Goal: Information Seeking & Learning: Learn about a topic

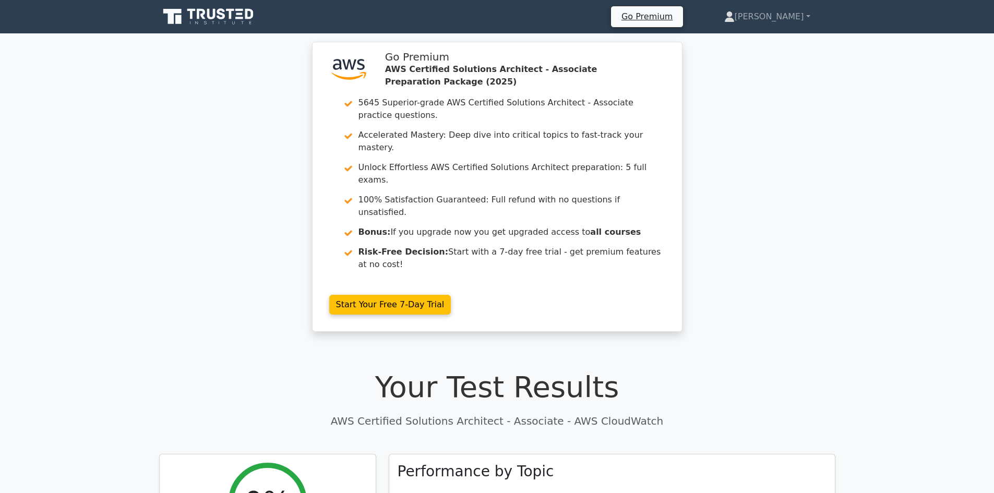
click at [191, 237] on div ".st0{fill:#252F3E;} .st1{fill-rule:evenodd;clip-rule:evenodd;fill:#FF9900;} Go …" at bounding box center [497, 193] width 994 height 303
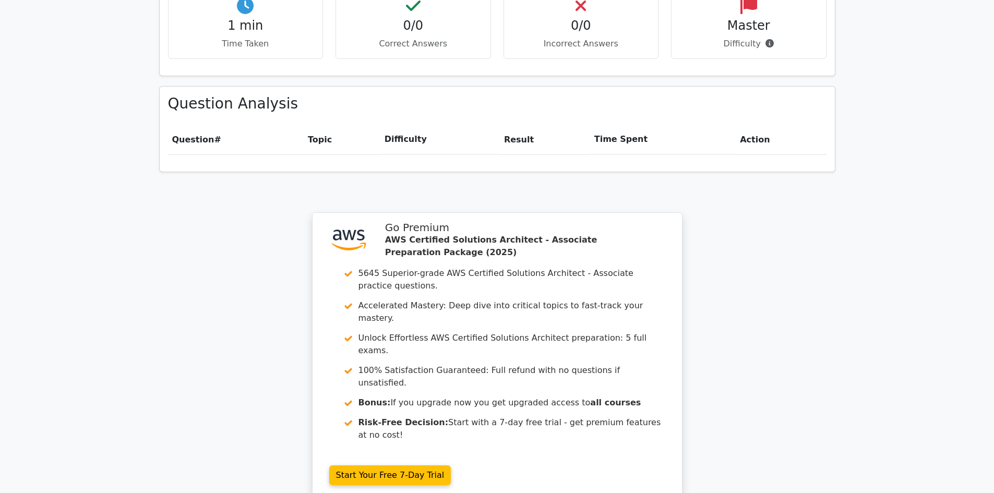
scroll to position [678, 0]
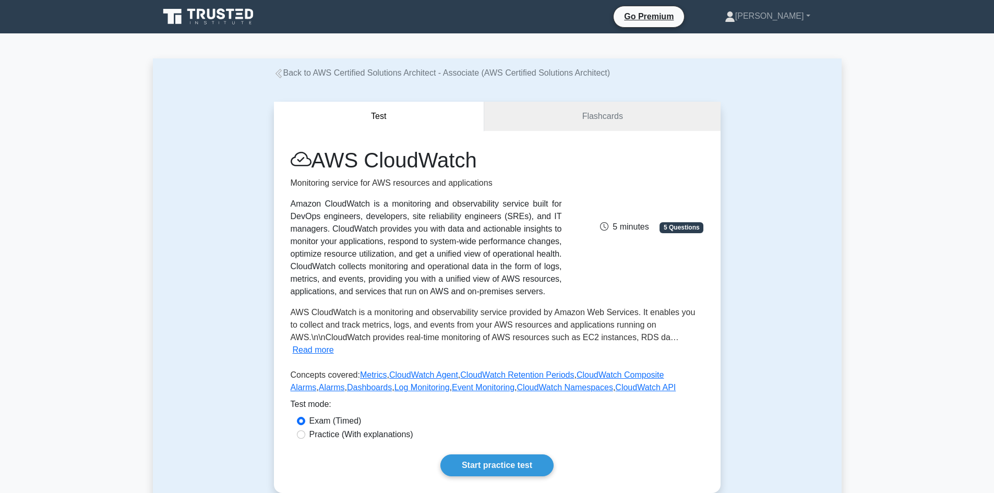
drag, startPoint x: 524, startPoint y: 294, endPoint x: 430, endPoint y: 298, distance: 94.0
click at [430, 298] on div "AWS CloudWatch Monitoring service for AWS resources and applications Amazon Clo…" at bounding box center [497, 273] width 413 height 250
click at [514, 286] on div "Amazon CloudWatch is a monitoring and observability service built for DevOps en…" at bounding box center [426, 248] width 271 height 100
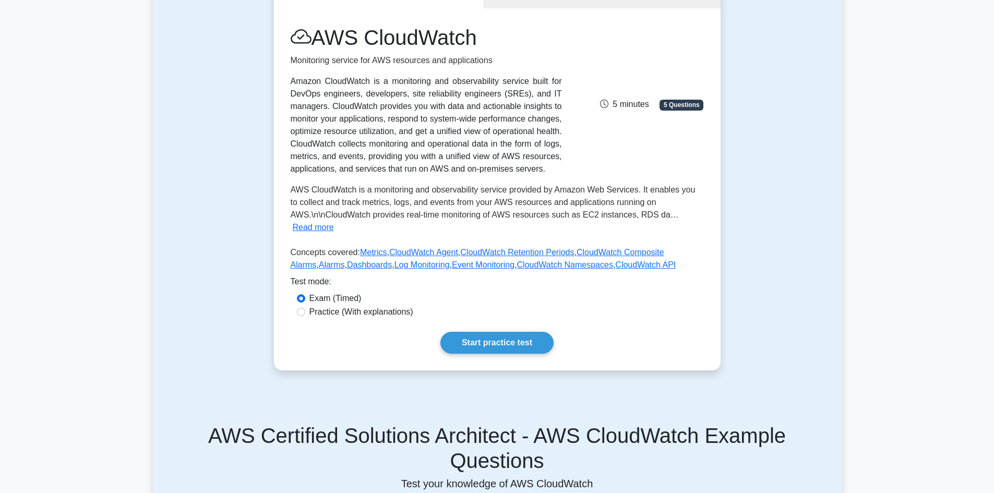
scroll to position [104, 0]
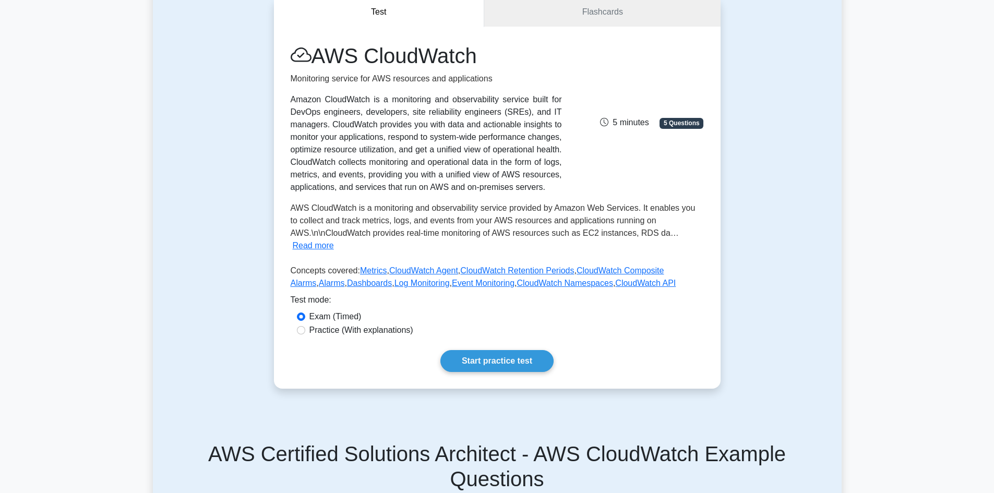
click at [622, 126] on span "5 minutes" at bounding box center [624, 122] width 49 height 9
click at [670, 128] on span "5 Questions" at bounding box center [681, 123] width 44 height 10
click at [678, 123] on span "5 Questions" at bounding box center [681, 123] width 44 height 10
click at [531, 359] on link "Start practice test" at bounding box center [496, 361] width 113 height 22
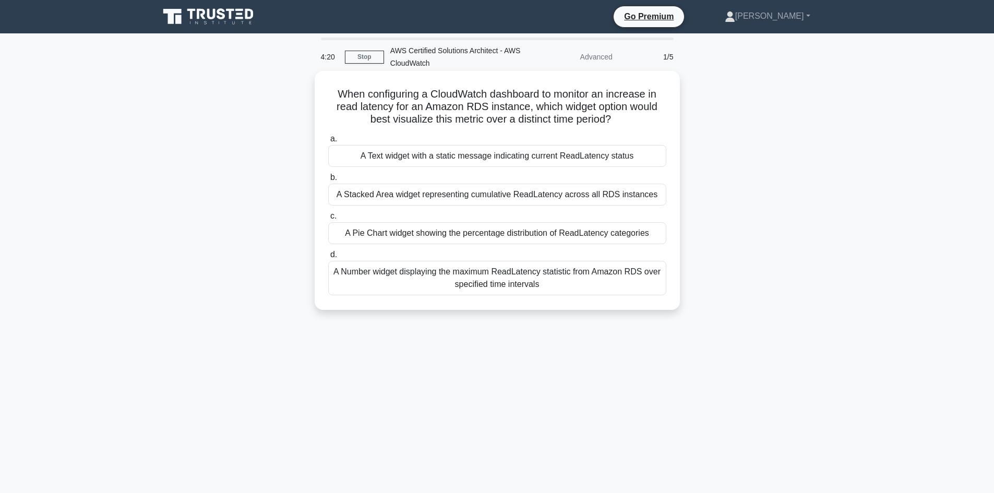
click at [548, 239] on div "A Pie Chart widget showing the percentage distribution of ReadLatency categories" at bounding box center [497, 233] width 338 height 22
click at [328, 220] on input "c. A Pie Chart widget showing the percentage distribution of ReadLatency catego…" at bounding box center [328, 216] width 0 height 7
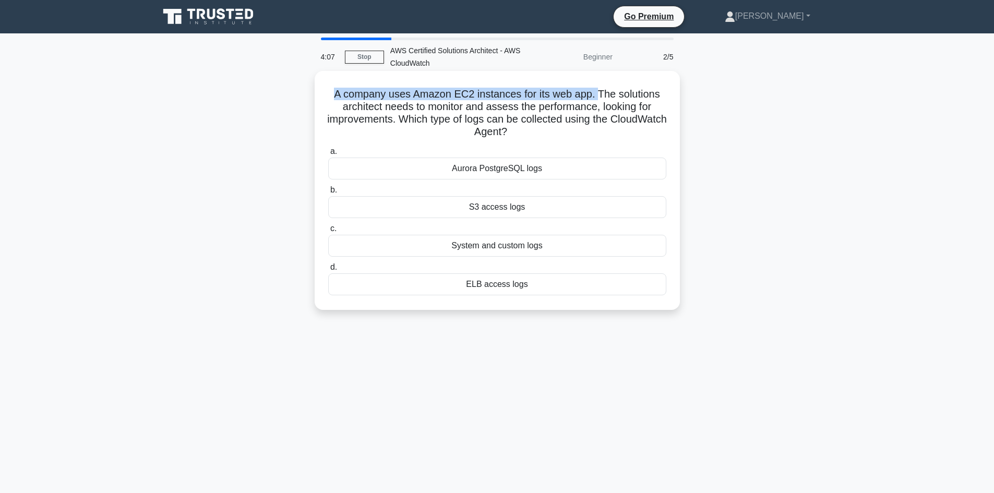
drag, startPoint x: 590, startPoint y: 94, endPoint x: 328, endPoint y: 89, distance: 262.4
click at [328, 89] on h5 "A company uses Amazon EC2 instances for its web app. The solutions architect ne…" at bounding box center [497, 113] width 340 height 51
click at [467, 256] on div "System and custom logs" at bounding box center [497, 246] width 338 height 22
click at [328, 232] on input "c. System and custom logs" at bounding box center [328, 228] width 0 height 7
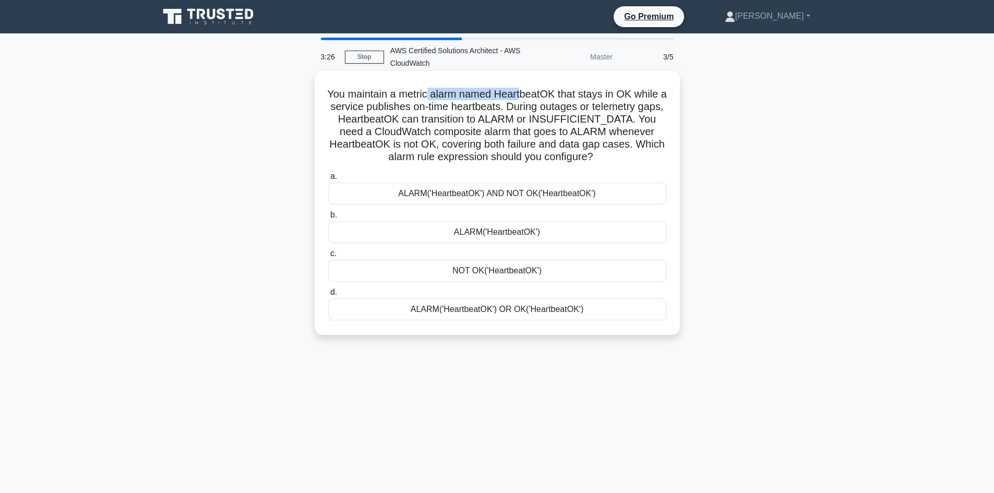
drag, startPoint x: 430, startPoint y: 97, endPoint x: 524, endPoint y: 92, distance: 94.0
click at [524, 92] on h5 "You maintain a metric alarm named HeartbeatOK that stays in OK while a service …" at bounding box center [497, 126] width 340 height 76
click at [565, 93] on h5 "You maintain a metric alarm named HeartbeatOK that stays in OK while a service …" at bounding box center [497, 126] width 340 height 76
click at [498, 233] on div "ALARM('HeartbeatOK')" at bounding box center [497, 232] width 338 height 22
click at [328, 219] on input "b. ALARM('HeartbeatOK')" at bounding box center [328, 215] width 0 height 7
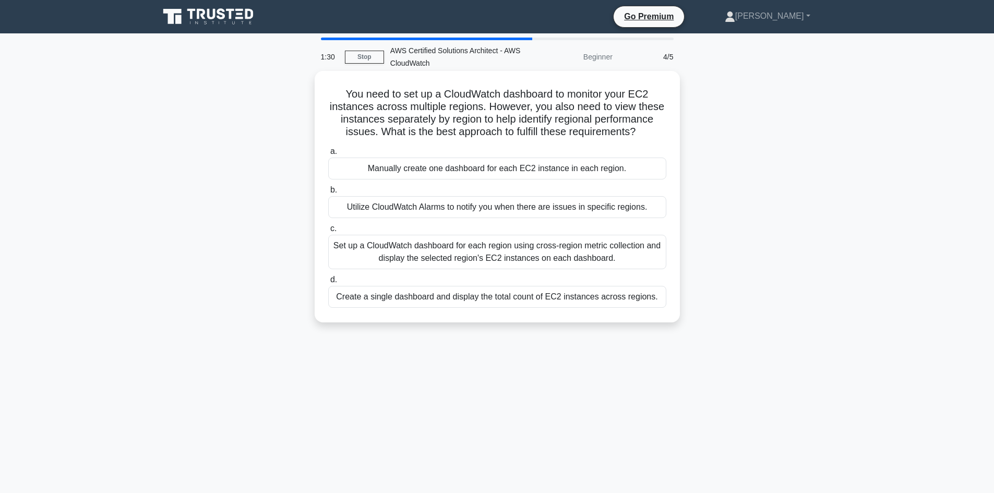
click at [575, 263] on div "Set up a CloudWatch dashboard for each region using cross-region metric collect…" at bounding box center [497, 252] width 338 height 34
click at [328, 232] on input "c. Set up a CloudWatch dashboard for each region using cross-region metric coll…" at bounding box center [328, 228] width 0 height 7
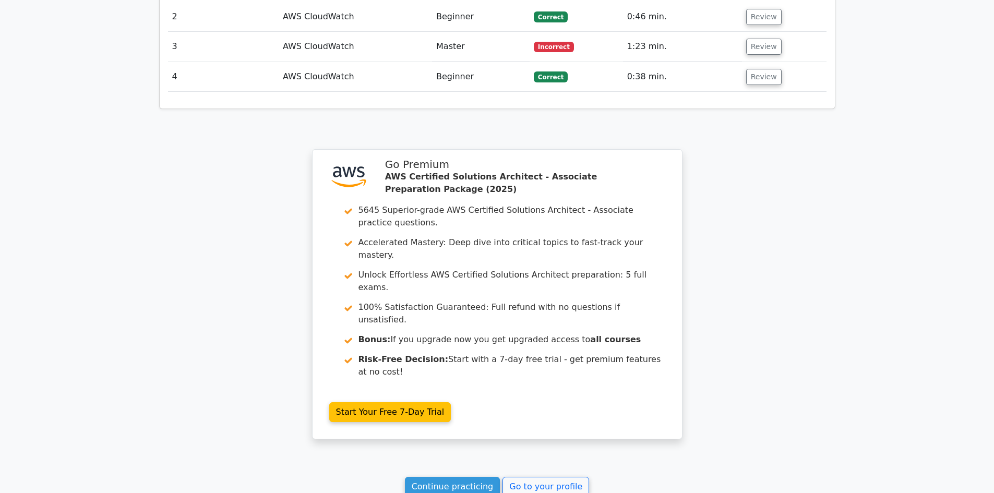
scroll to position [1437, 0]
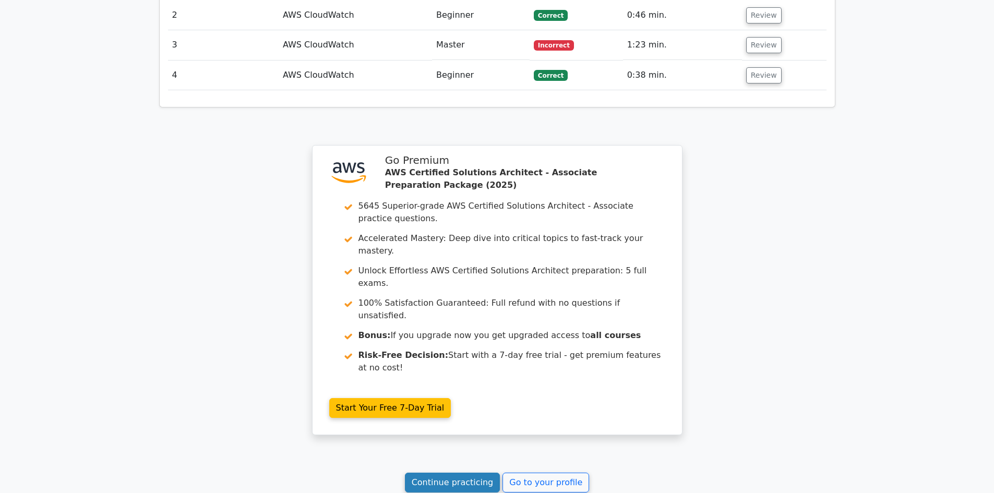
click at [475, 473] on link "Continue practicing" at bounding box center [452, 483] width 95 height 20
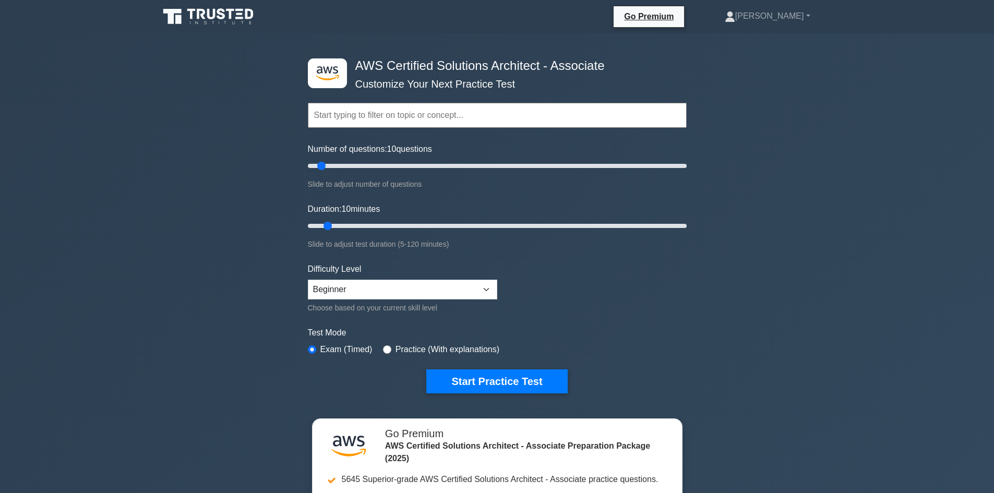
click at [847, 125] on div ".st0{fill:#252F3E;} .st1{fill-rule:evenodd;clip-rule:evenodd;fill:#FF9900;} AWS…" at bounding box center [497, 346] width 994 height 627
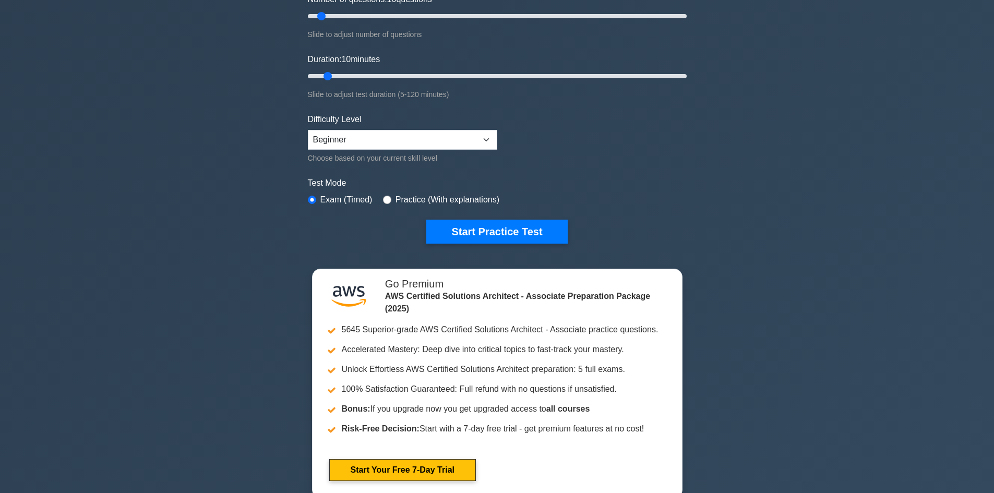
scroll to position [52, 0]
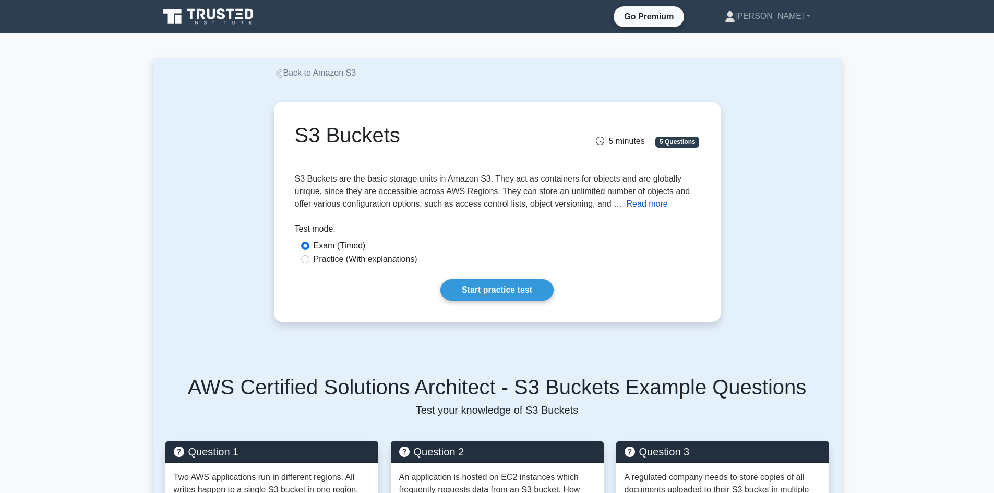
click at [633, 206] on button "Read more" at bounding box center [647, 204] width 41 height 13
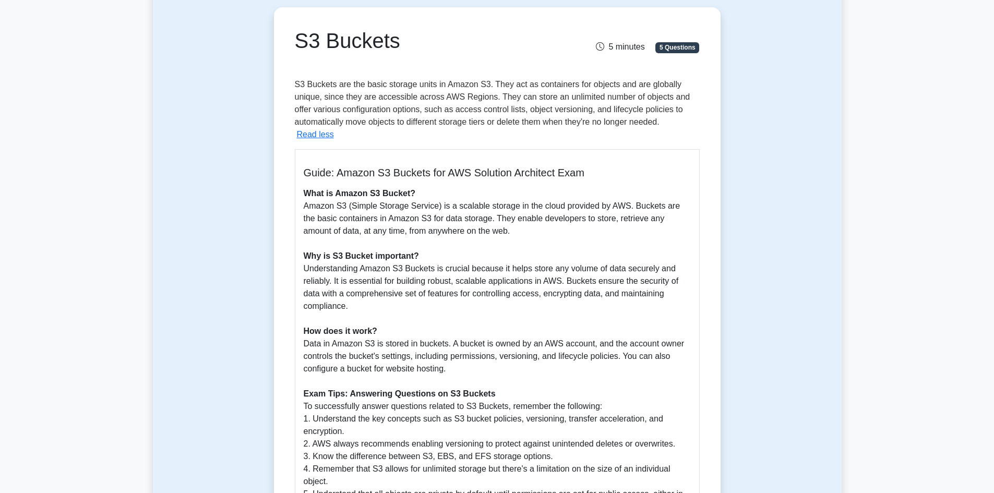
scroll to position [104, 0]
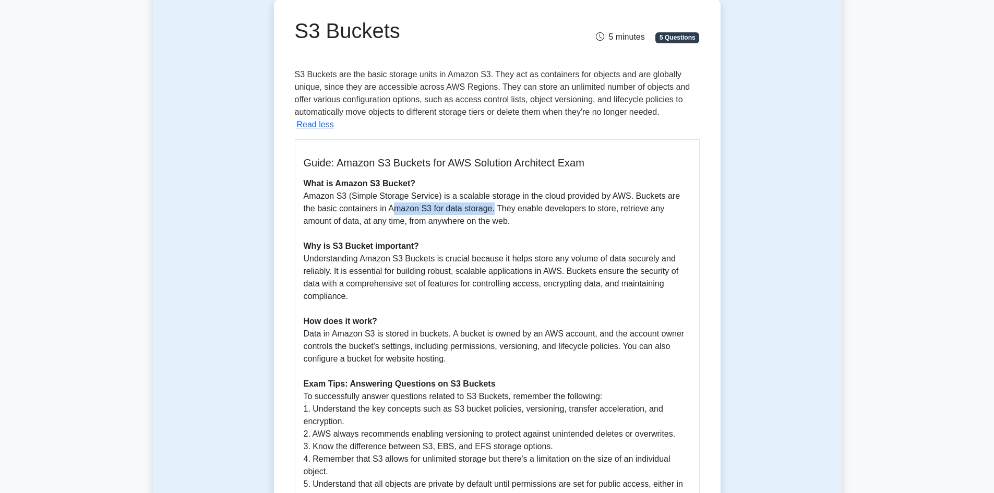
drag, startPoint x: 477, startPoint y: 210, endPoint x: 381, endPoint y: 204, distance: 96.7
click at [381, 204] on p "What is Amazon S3 Bucket? Amazon S3 (Simple Storage Service) is a scalable stor…" at bounding box center [497, 340] width 387 height 326
click at [535, 211] on p "What is Amazon S3 Bucket? Amazon S3 (Simple Storage Service) is a scalable stor…" at bounding box center [497, 340] width 387 height 326
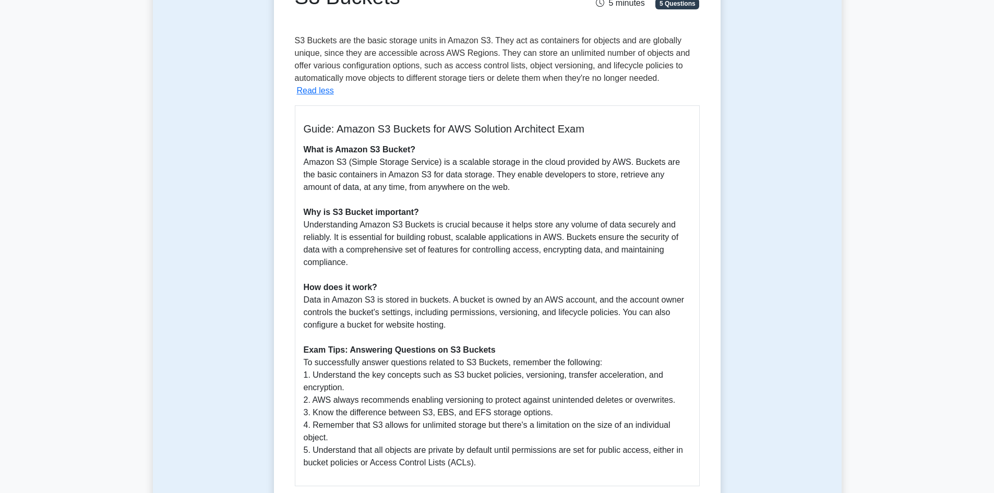
scroll to position [156, 0]
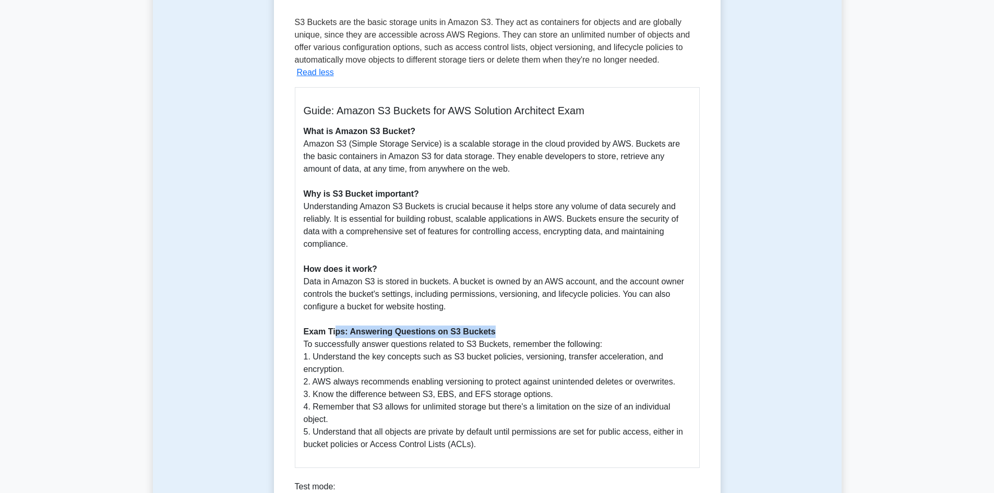
drag, startPoint x: 490, startPoint y: 335, endPoint x: 366, endPoint y: 339, distance: 124.7
click at [333, 333] on p "What is Amazon S3 Bucket? Amazon S3 (Simple Storage Service) is a scalable stor…" at bounding box center [497, 288] width 387 height 326
click at [598, 345] on p "What is Amazon S3 Bucket? Amazon S3 (Simple Storage Service) is a scalable stor…" at bounding box center [497, 288] width 387 height 326
click at [516, 358] on p "What is Amazon S3 Bucket? Amazon S3 (Simple Storage Service) is a scalable stor…" at bounding box center [497, 288] width 387 height 326
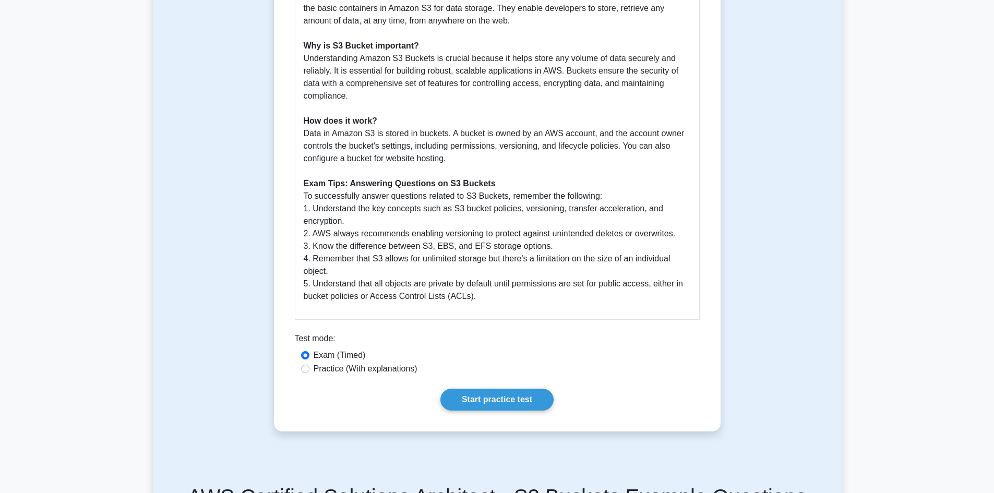
scroll to position [365, 0]
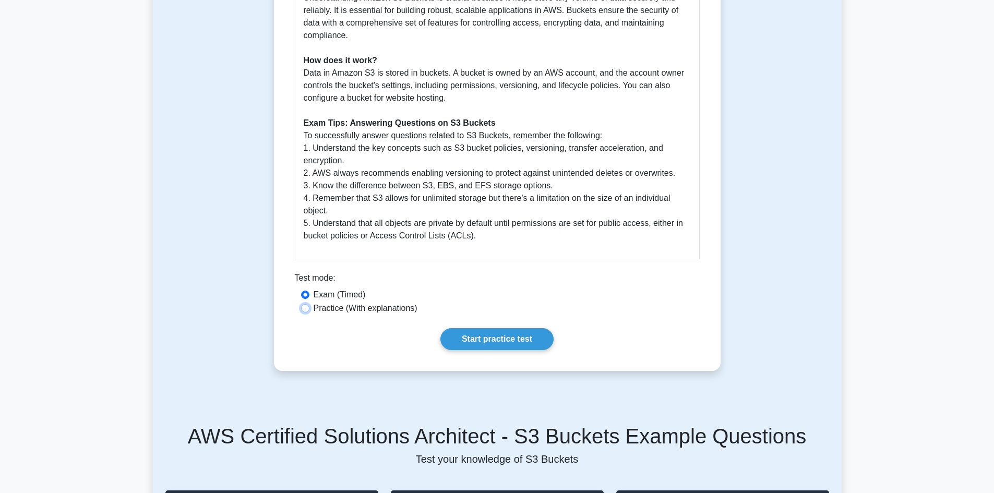
click at [302, 309] on input "Practice (With explanations)" at bounding box center [305, 308] width 8 height 8
radio input "true"
click at [479, 342] on link "Start practice test" at bounding box center [496, 339] width 113 height 22
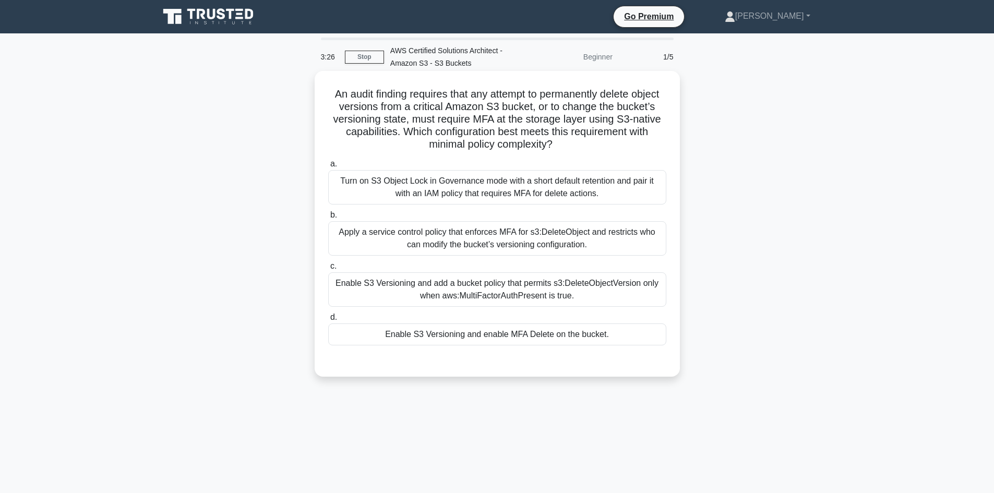
click at [498, 332] on div "Enable S3 Versioning and enable MFA Delete on the bucket." at bounding box center [497, 334] width 338 height 22
click at [328, 321] on input "d. Enable S3 Versioning and enable MFA Delete on the bucket." at bounding box center [328, 317] width 0 height 7
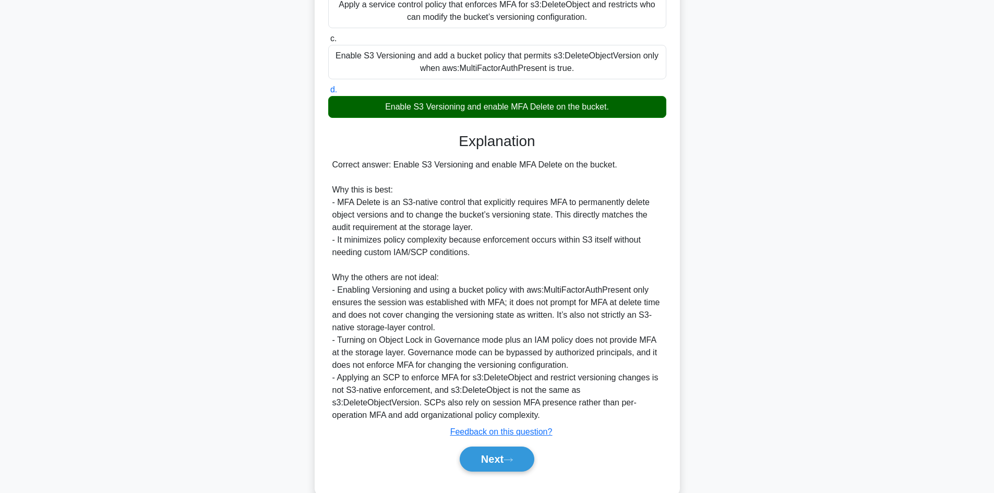
scroll to position [251, 0]
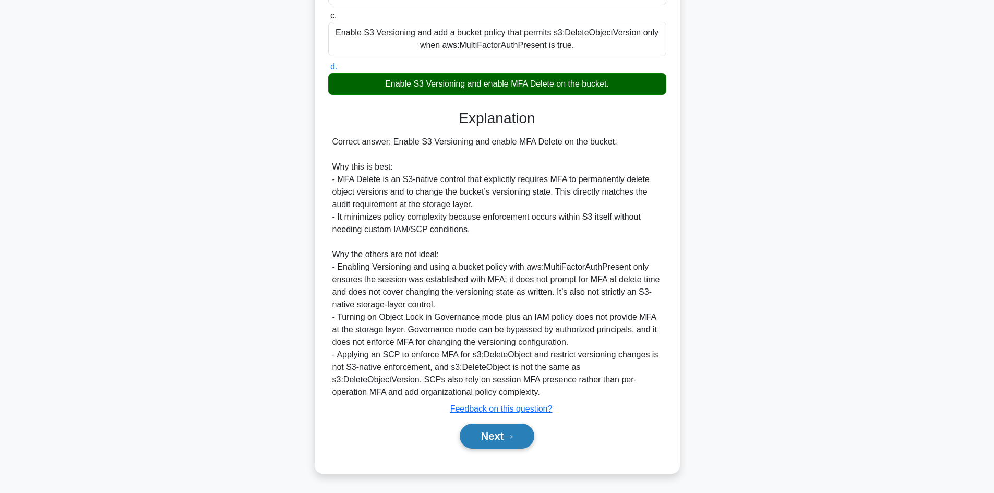
click at [488, 438] on button "Next" at bounding box center [497, 436] width 75 height 25
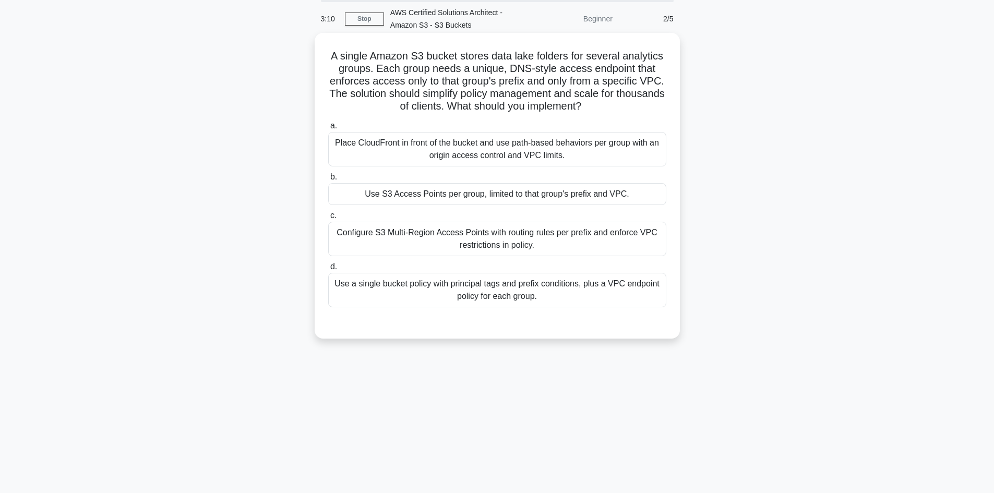
scroll to position [0, 0]
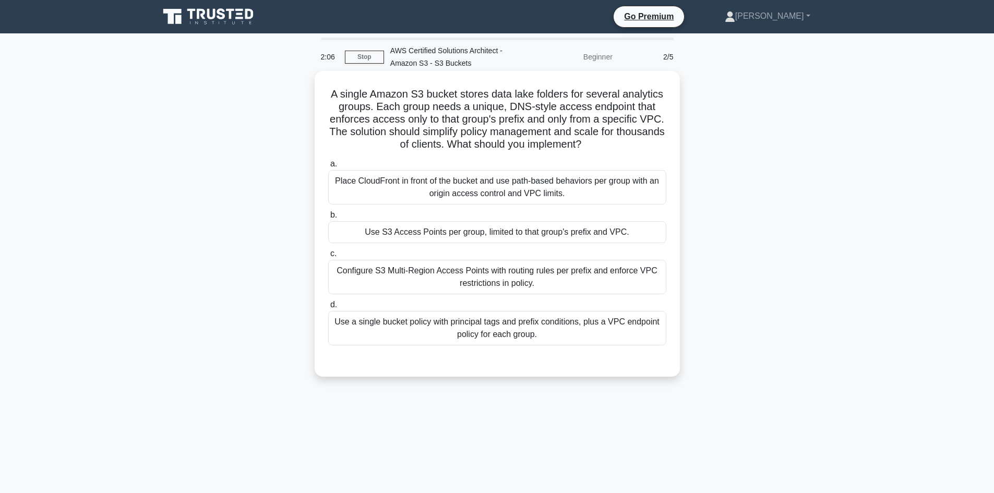
click at [475, 229] on div "Use S3 Access Points per group, limited to that group's prefix and VPC." at bounding box center [497, 232] width 338 height 22
click at [328, 219] on input "b. Use S3 Access Points per group, limited to that group's prefix and VPC." at bounding box center [328, 215] width 0 height 7
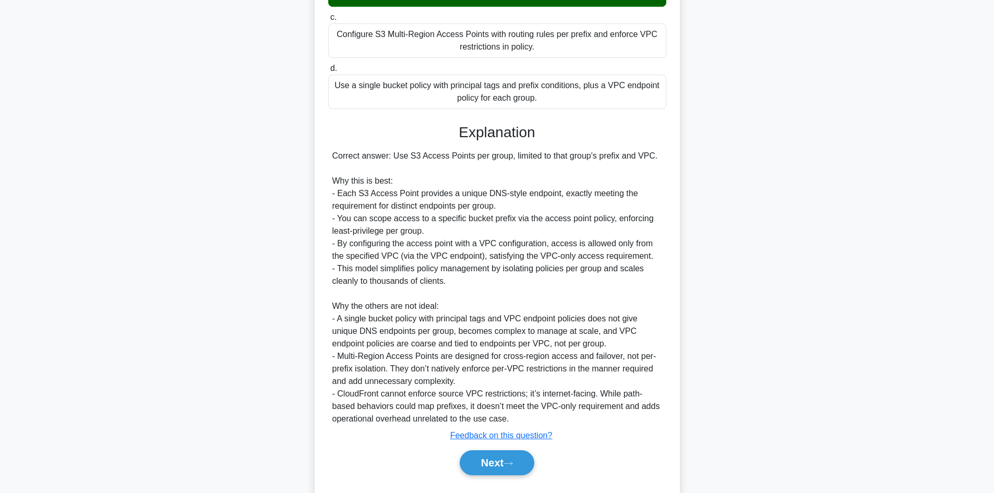
scroll to position [263, 0]
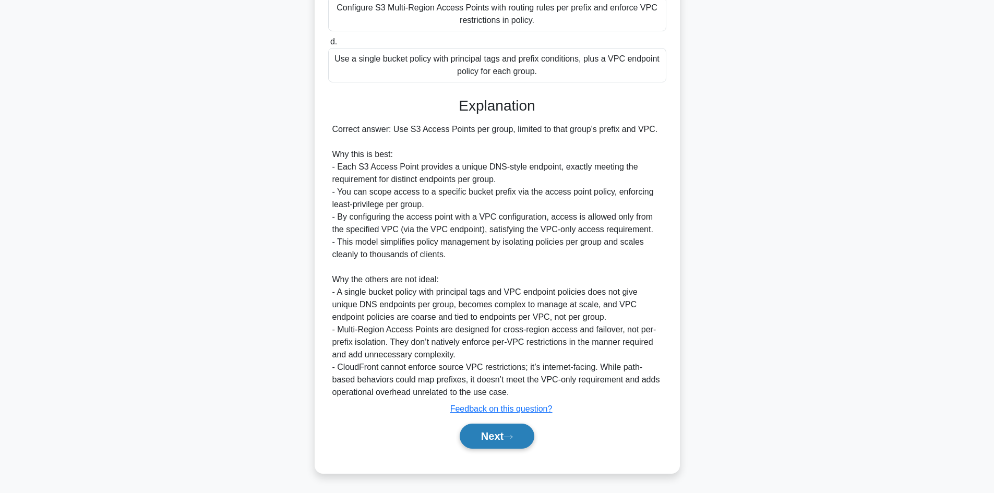
click at [497, 427] on button "Next" at bounding box center [497, 436] width 75 height 25
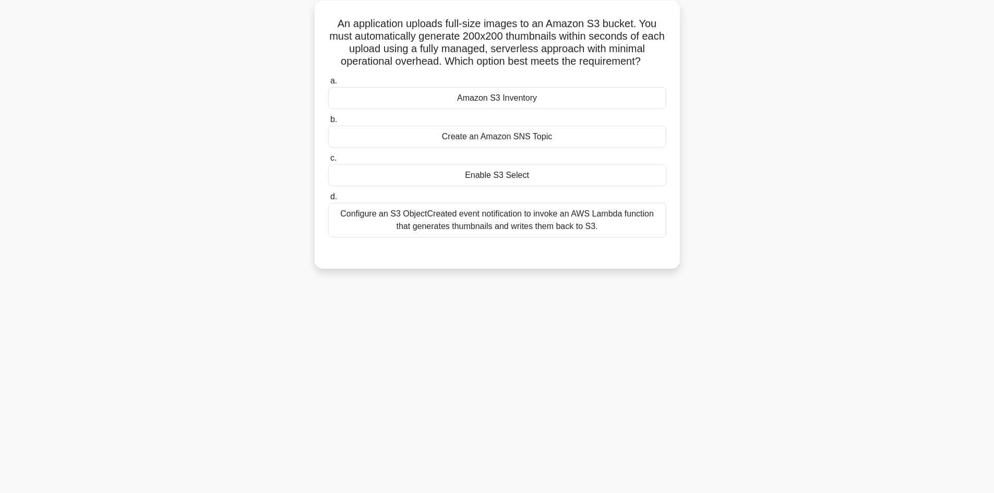
scroll to position [0, 0]
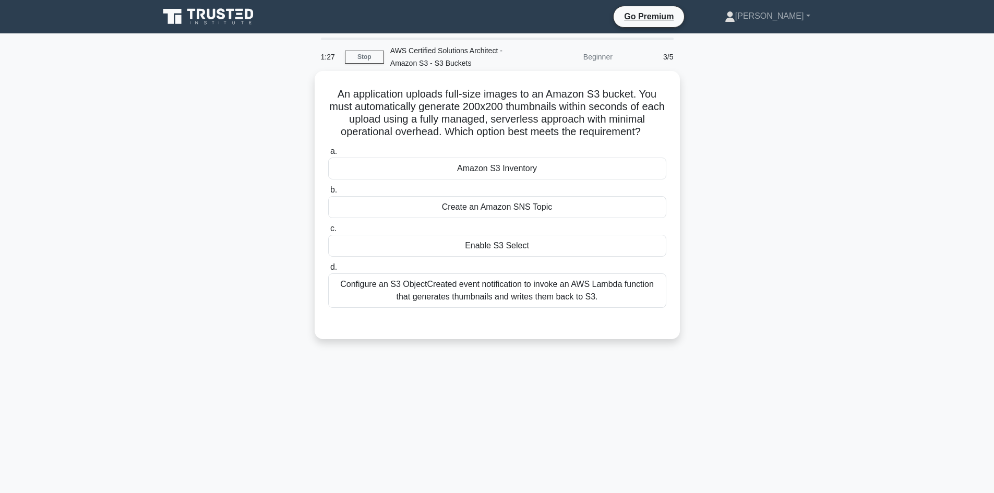
drag, startPoint x: 504, startPoint y: 173, endPoint x: 458, endPoint y: 159, distance: 48.5
click at [458, 159] on div "Amazon S3 Inventory" at bounding box center [497, 169] width 338 height 22
click at [551, 297] on div "Configure an S3 ObjectCreated event notification to invoke an AWS Lambda functi…" at bounding box center [497, 290] width 338 height 34
click at [328, 271] on input "d. Configure an S3 ObjectCreated event notification to invoke an AWS Lambda fun…" at bounding box center [328, 267] width 0 height 7
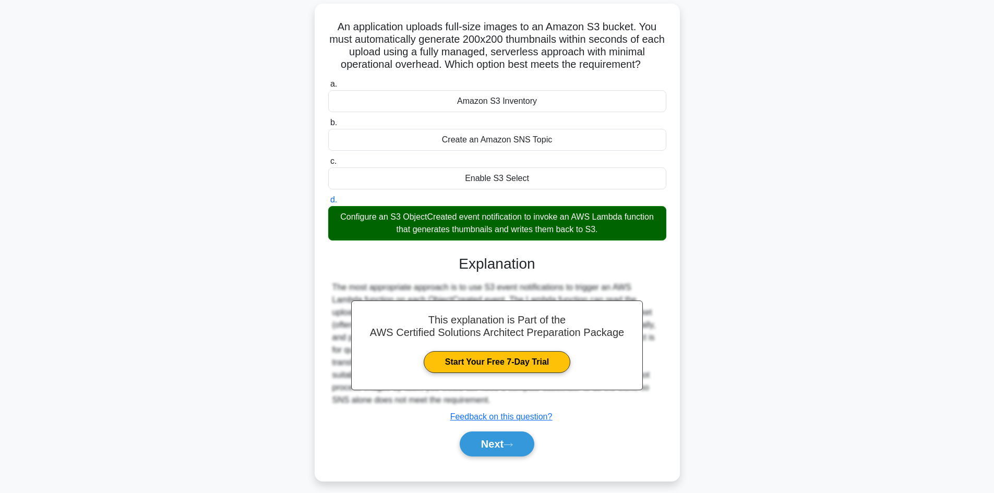
scroll to position [76, 0]
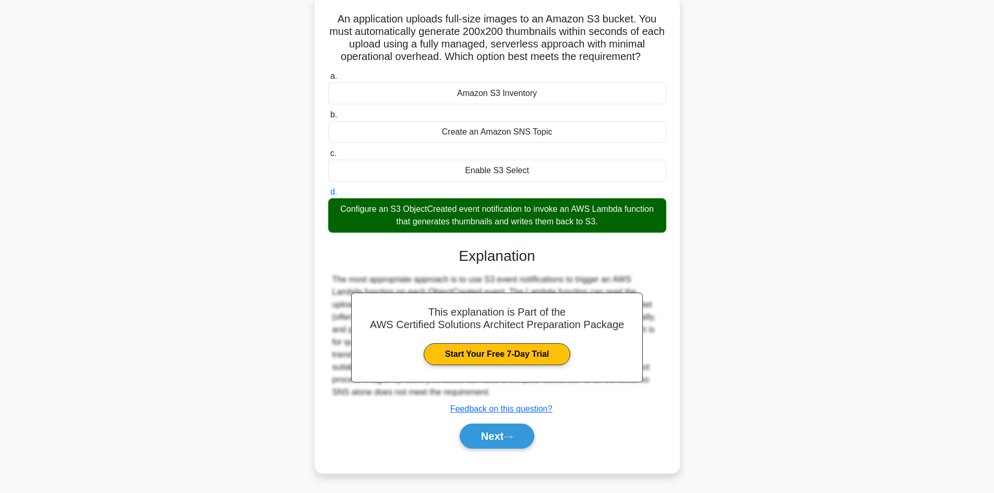
click at [625, 257] on h3 "Explanation" at bounding box center [497, 256] width 326 height 18
click at [513, 437] on icon at bounding box center [507, 437] width 9 height 6
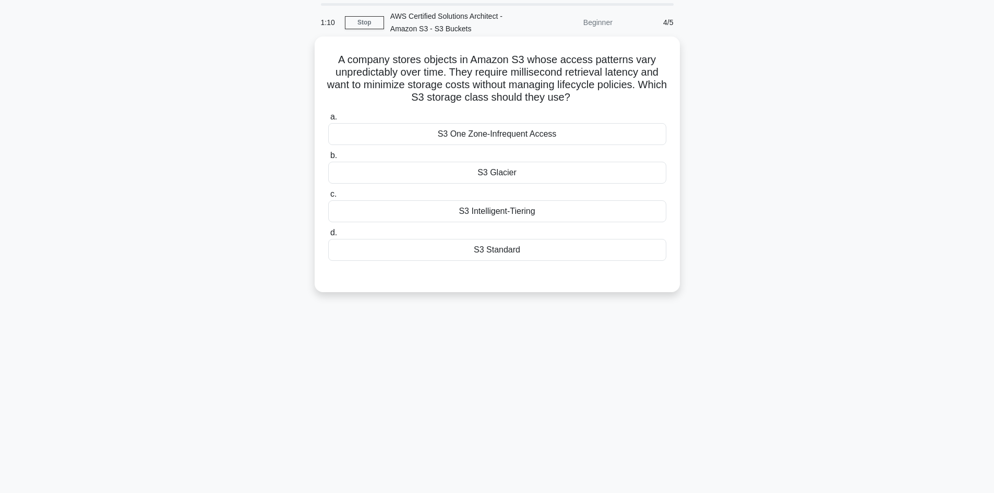
scroll to position [0, 0]
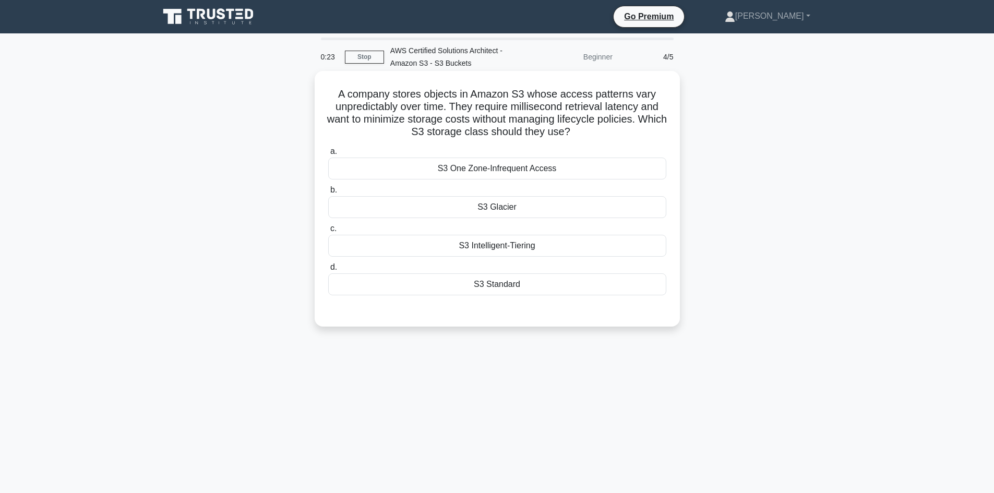
drag, startPoint x: 590, startPoint y: 136, endPoint x: 384, endPoint y: 137, distance: 206.1
click at [384, 137] on h5 "A company stores objects in Amazon S3 whose access patterns vary unpredictably …" at bounding box center [497, 113] width 340 height 51
click at [499, 174] on div "S3 One Zone-Infrequent Access" at bounding box center [497, 169] width 338 height 22
click at [328, 155] on input "a. S3 One Zone-Infrequent Access" at bounding box center [328, 151] width 0 height 7
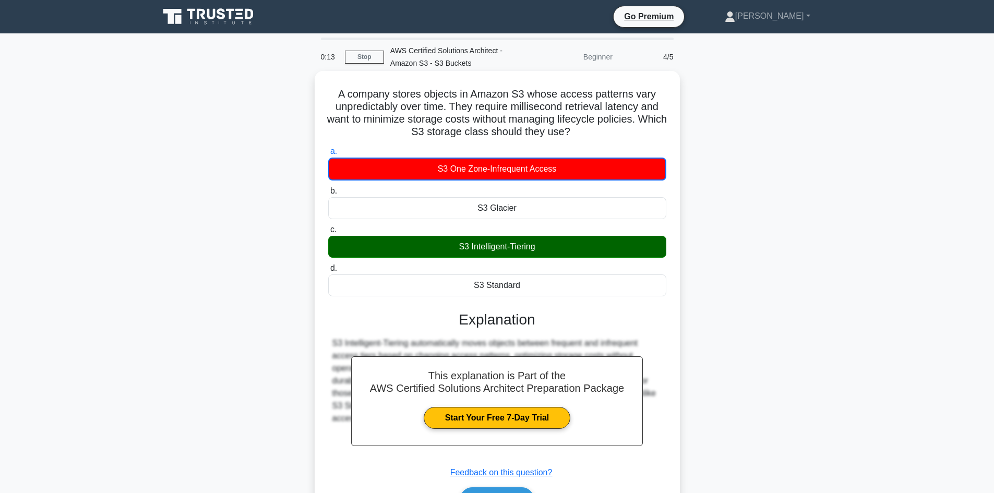
click at [503, 247] on div "S3 Intelligent-Tiering" at bounding box center [497, 247] width 338 height 22
click at [328, 233] on input "c. S3 Intelligent-Tiering" at bounding box center [328, 229] width 0 height 7
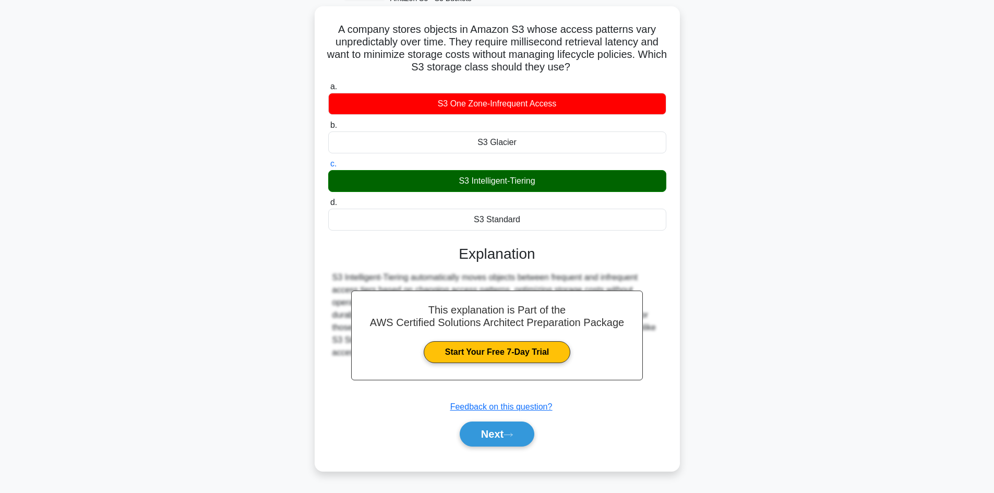
scroll to position [70, 0]
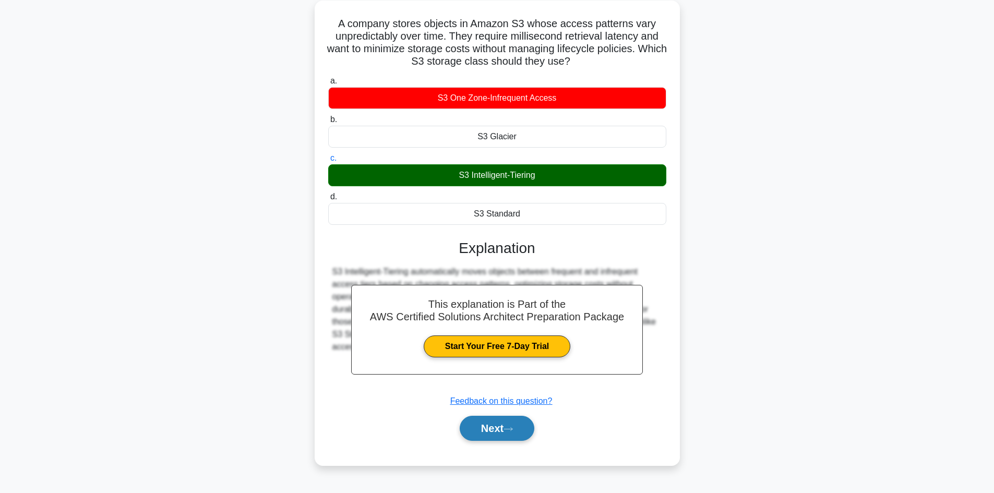
click at [490, 431] on button "Next" at bounding box center [497, 428] width 75 height 25
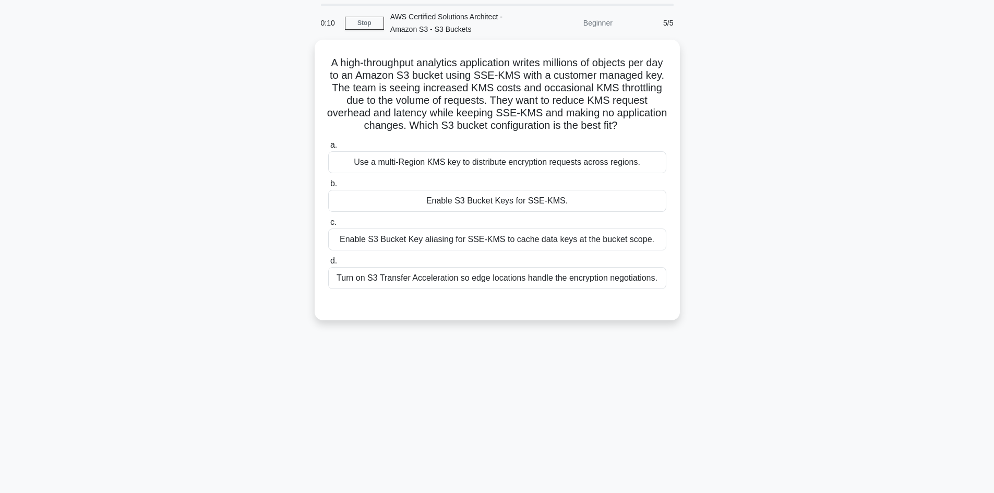
scroll to position [0, 0]
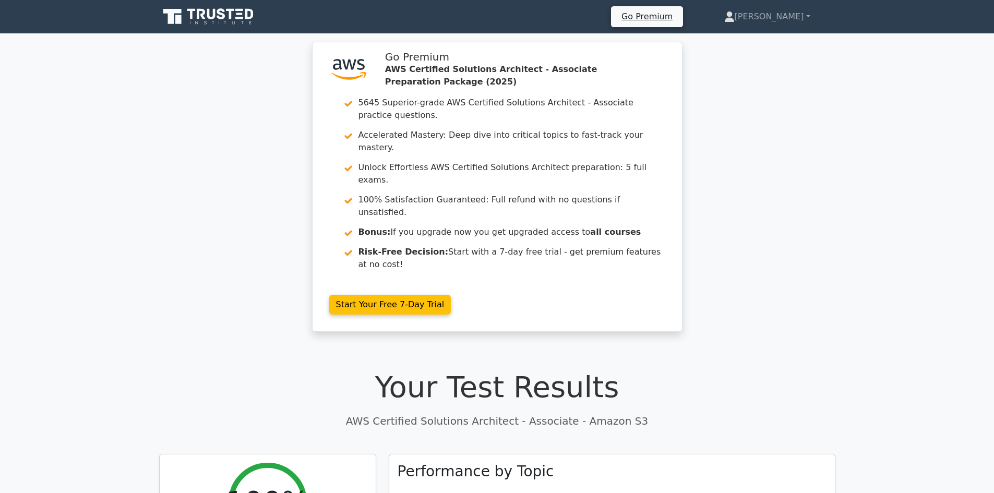
click at [853, 204] on div ".st0{fill:#252F3E;} .st1{fill-rule:evenodd;clip-rule:evenodd;fill:#FF9900;} Go …" at bounding box center [497, 193] width 994 height 303
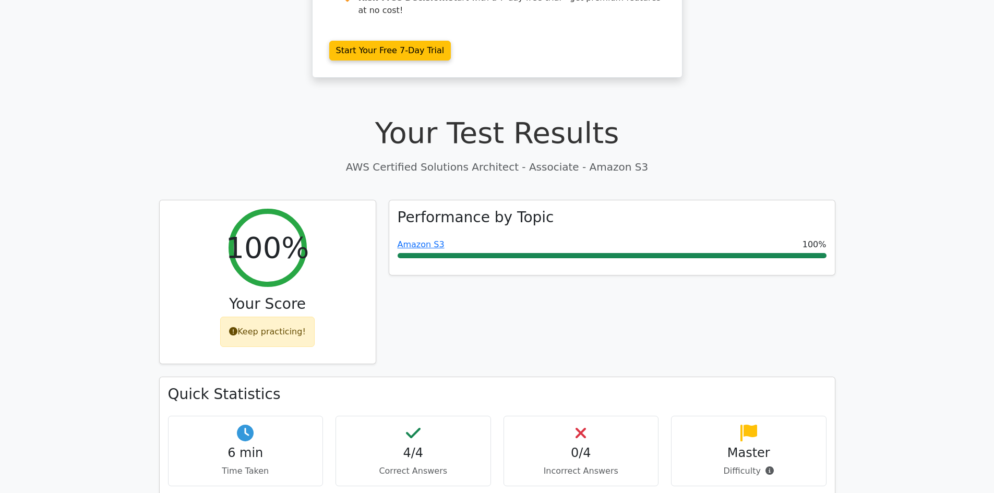
scroll to position [313, 0]
